Goal: Task Accomplishment & Management: Complete application form

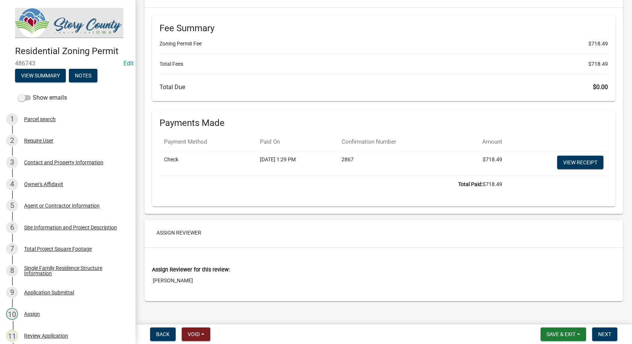
scroll to position [6027, 0]
click at [609, 338] on span "Next" at bounding box center [604, 335] width 13 height 6
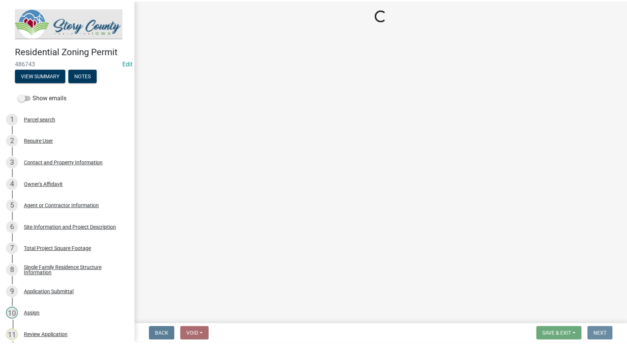
scroll to position [0, 0]
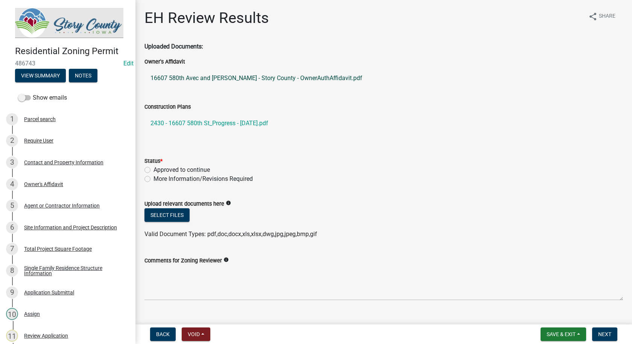
click at [281, 79] on link "16607 580th Avec and [PERSON_NAME] - Story County - OwnerAuthAffidavit.pdf" at bounding box center [384, 78] width 479 height 18
click at [264, 120] on link "2430 - 16607 580th St_Progress - [DATE].pdf" at bounding box center [384, 123] width 479 height 18
click at [154, 171] on label "Approved to continue" at bounding box center [182, 170] width 56 height 9
click at [154, 170] on input "Approved to continue" at bounding box center [156, 168] width 5 height 5
radio input "true"
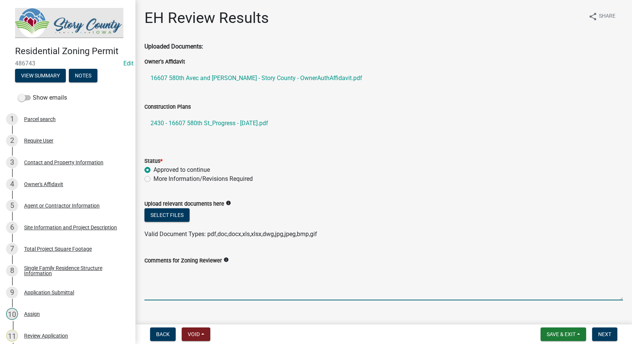
click at [174, 283] on textarea "Comments for Zoning Reviewer" at bounding box center [384, 282] width 479 height 35
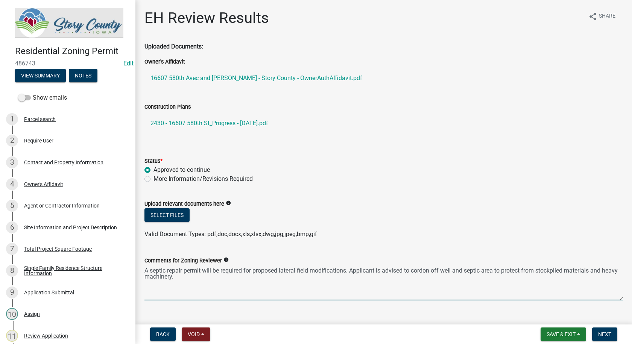
drag, startPoint x: 202, startPoint y: 277, endPoint x: 139, endPoint y: 269, distance: 63.1
click at [139, 269] on div "Comments for Zoning Reviewer info A septic repair permit will be required for p…" at bounding box center [384, 273] width 490 height 55
type textarea "A septic repair permit will be required for proposed lateral field modification…"
click at [420, 301] on wm-data-entity-input "Comments for Zoning Reviewer info A septic repair permit will be required for p…" at bounding box center [384, 276] width 479 height 61
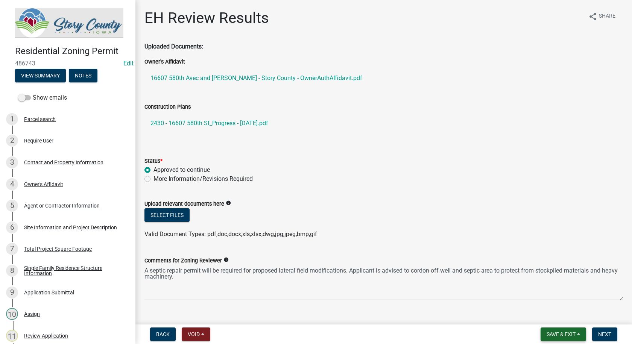
click at [553, 336] on span "Save & Exit" at bounding box center [561, 335] width 29 height 6
click at [545, 313] on button "Save & Exit" at bounding box center [556, 315] width 60 height 18
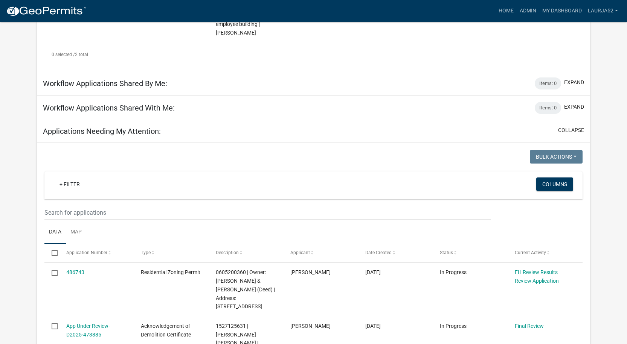
scroll to position [263, 0]
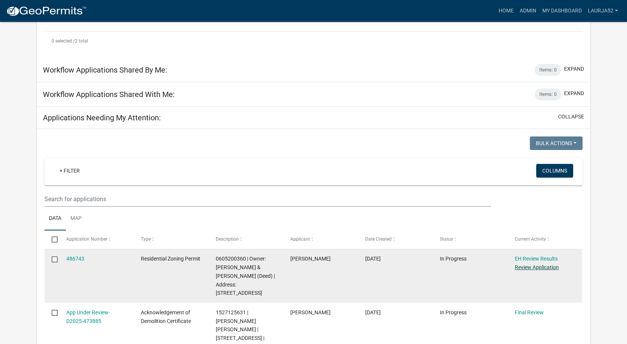
click at [540, 265] on link "Review Application" at bounding box center [536, 268] width 44 height 6
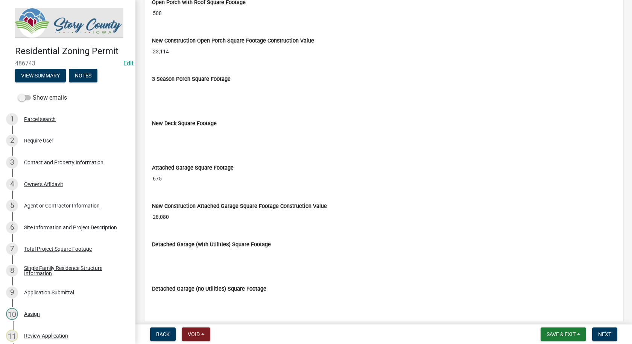
scroll to position [3010, 0]
